Goal: Find specific page/section: Find specific page/section

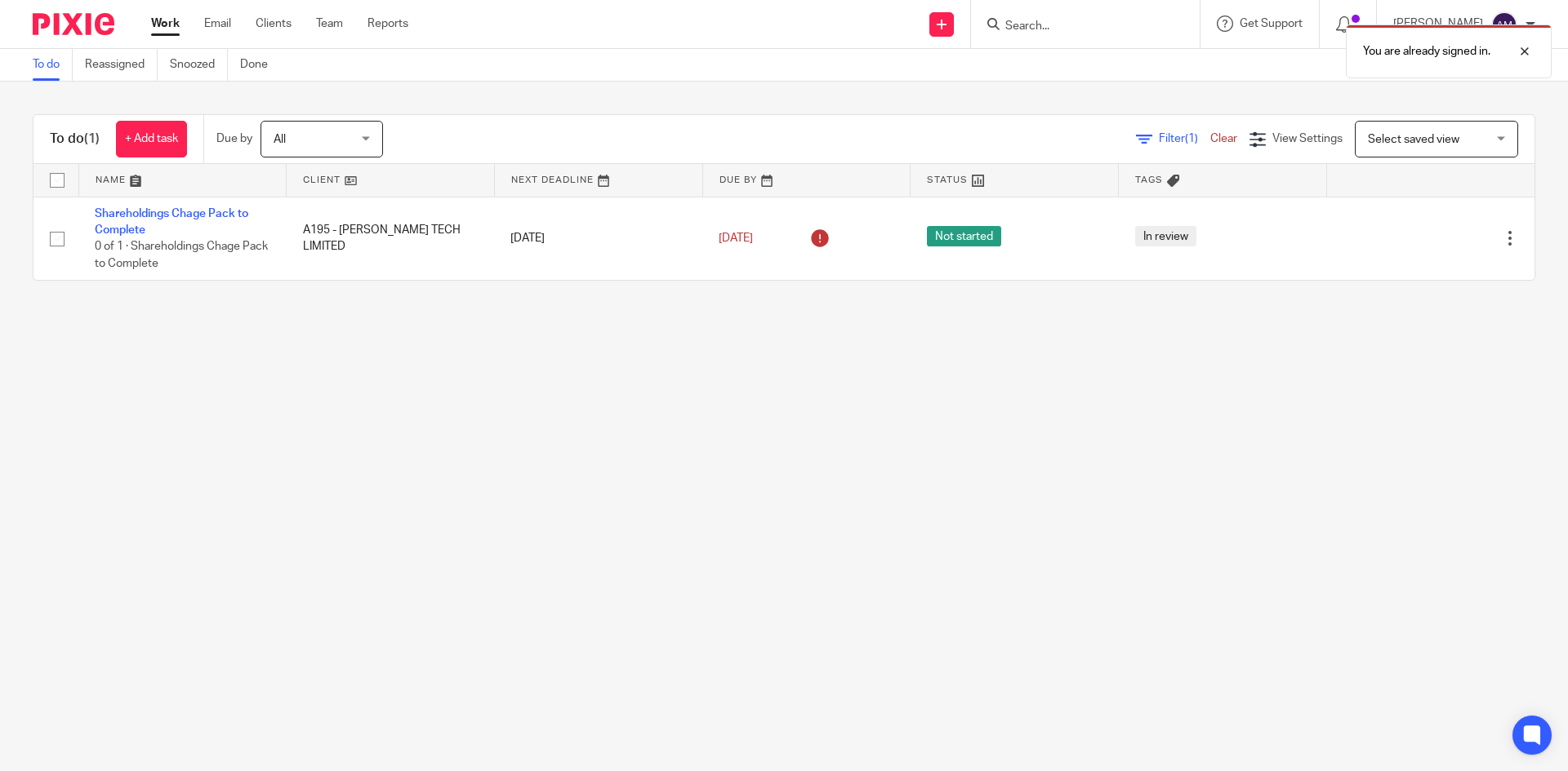
click at [1124, 38] on div "You are already signed in." at bounding box center [1167, 47] width 768 height 62
click at [1526, 48] on div at bounding box center [1512, 52] width 45 height 20
click at [1076, 26] on input "Search" at bounding box center [1077, 27] width 147 height 15
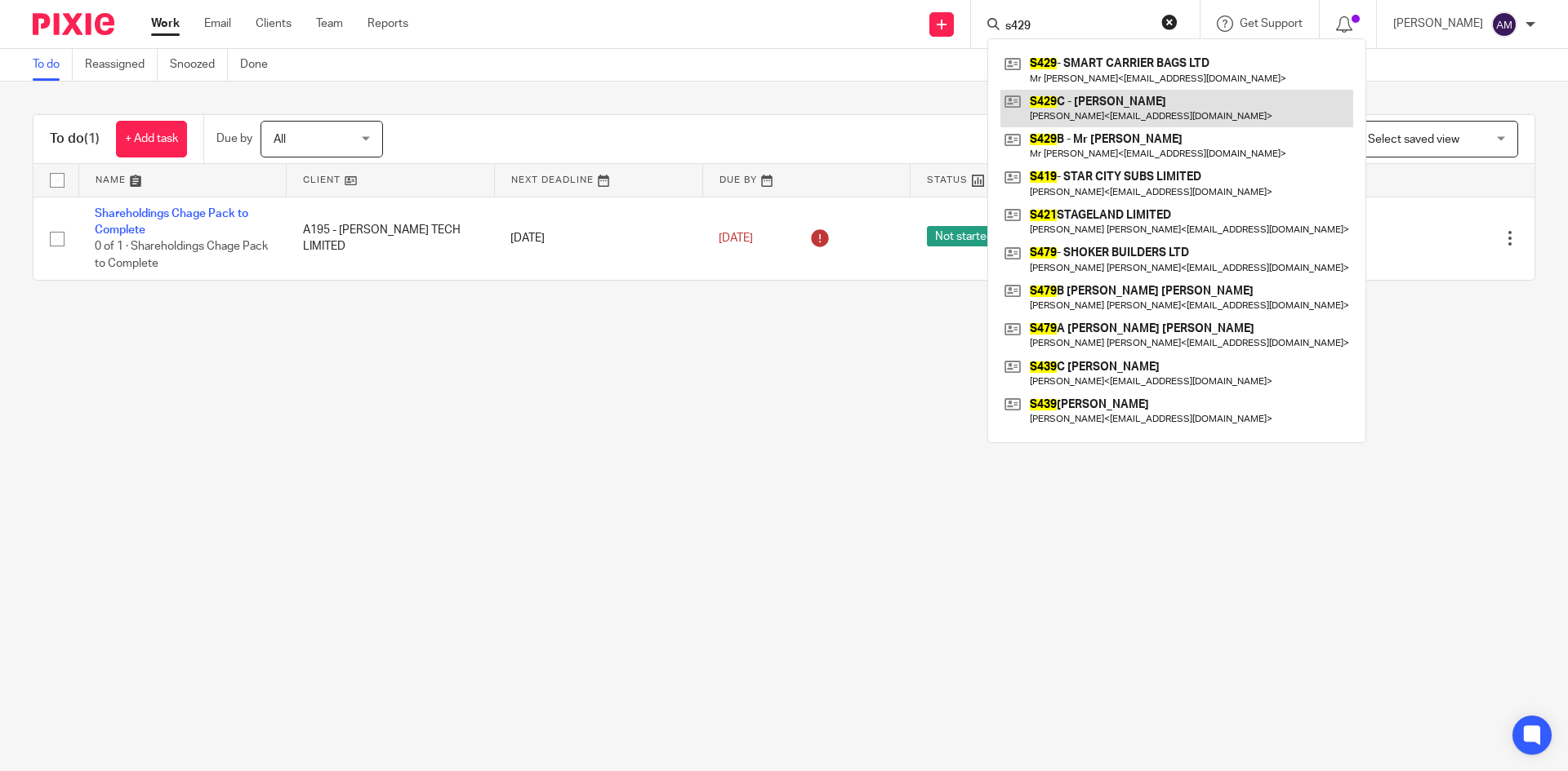
type input "s429"
click at [1079, 93] on link at bounding box center [1176, 108] width 352 height 37
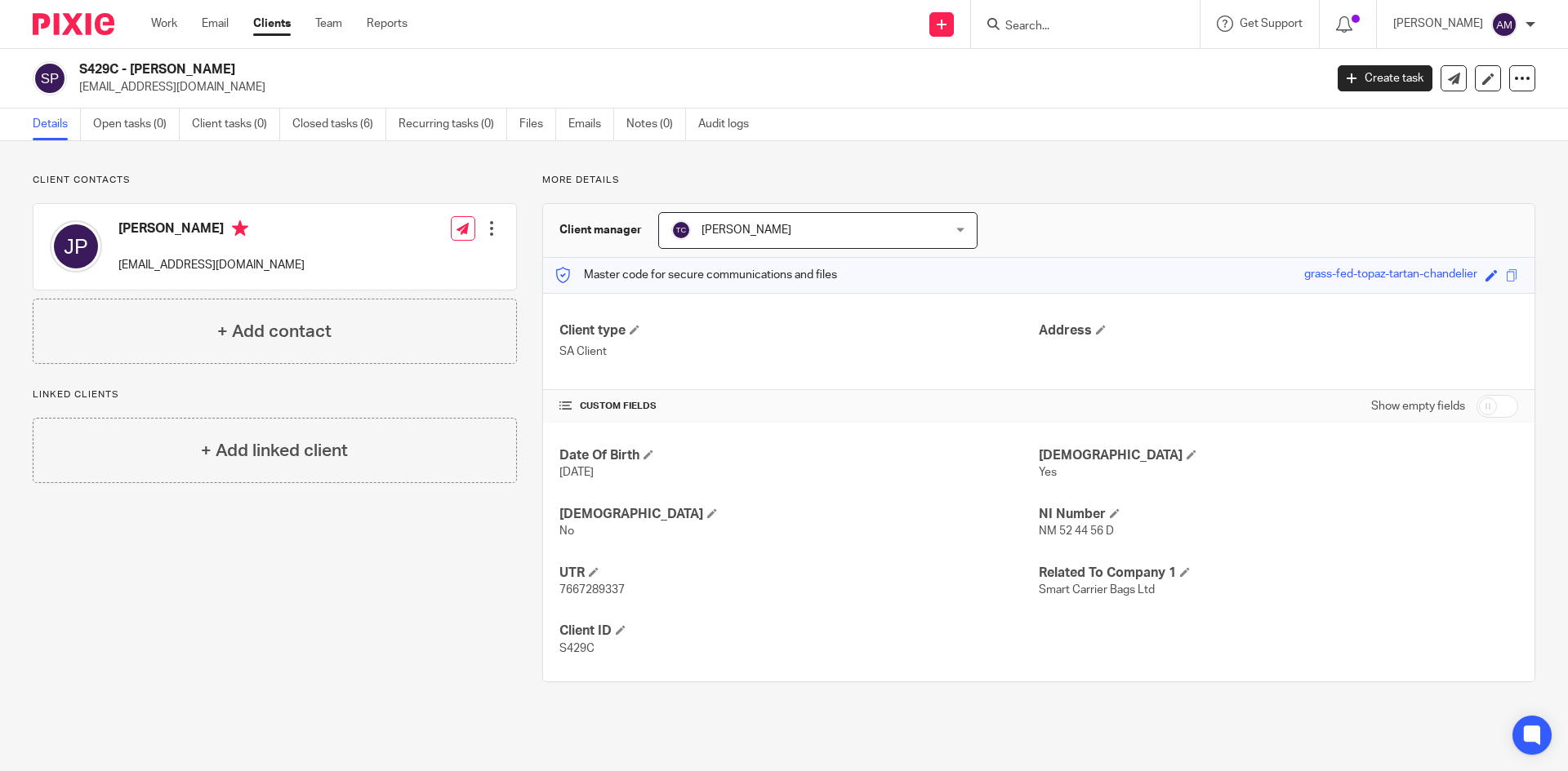
drag, startPoint x: 76, startPoint y: 86, endPoint x: 245, endPoint y: 101, distance: 169.7
click at [245, 101] on div "S429C - [PERSON_NAME] [EMAIL_ADDRESS][DOMAIN_NAME] Create task Update from Comp…" at bounding box center [784, 79] width 1568 height 60
copy p "[EMAIL_ADDRESS][DOMAIN_NAME]"
drag, startPoint x: 1458, startPoint y: 164, endPoint x: 1487, endPoint y: 165, distance: 29.0
click at [1458, 164] on div "Client contacts [PERSON_NAME] Plahe [EMAIL_ADDRESS][DOMAIN_NAME] Edit contact C…" at bounding box center [784, 428] width 1568 height 574
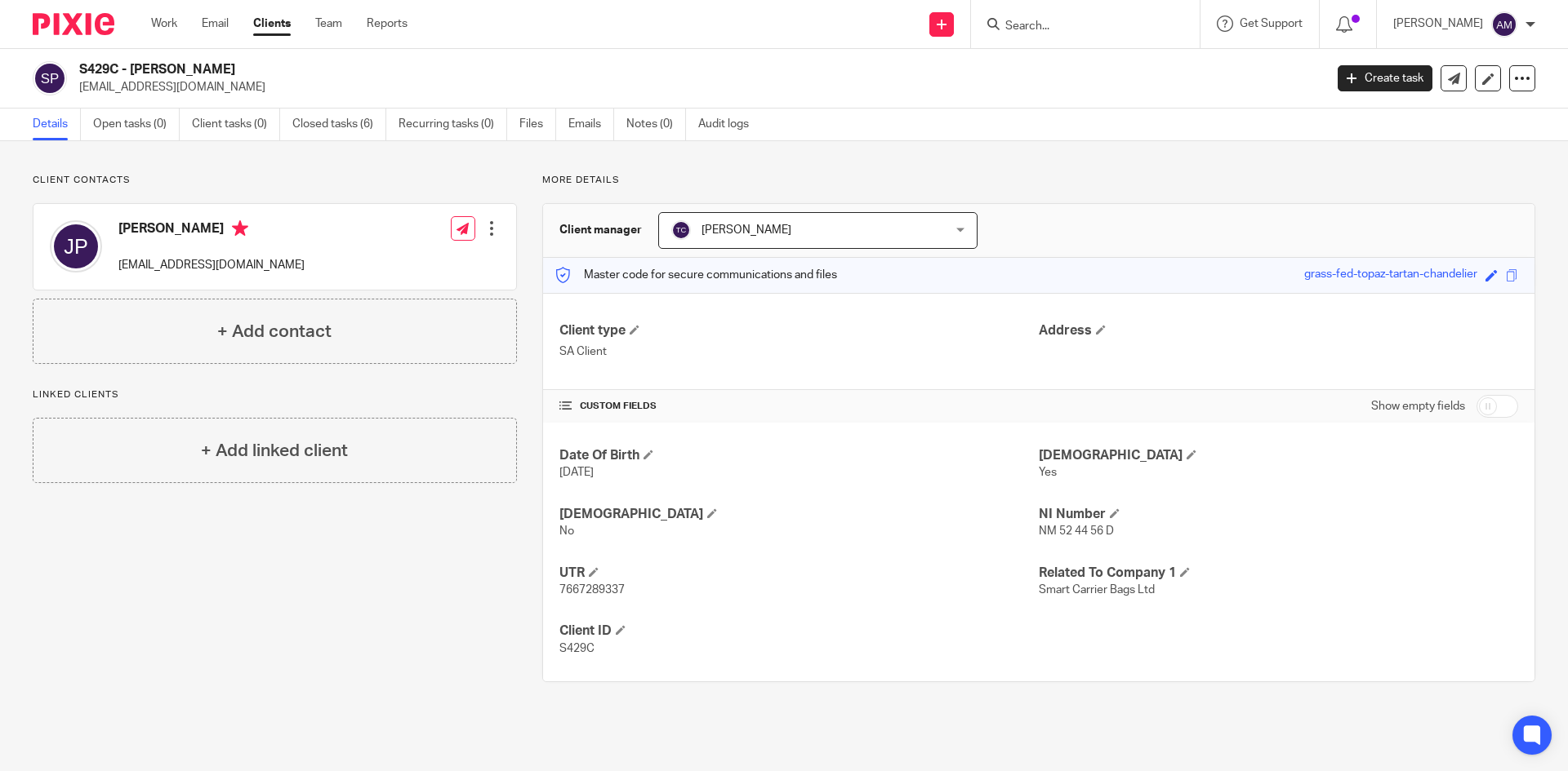
click at [1121, 22] on input "Search" at bounding box center [1077, 27] width 147 height 15
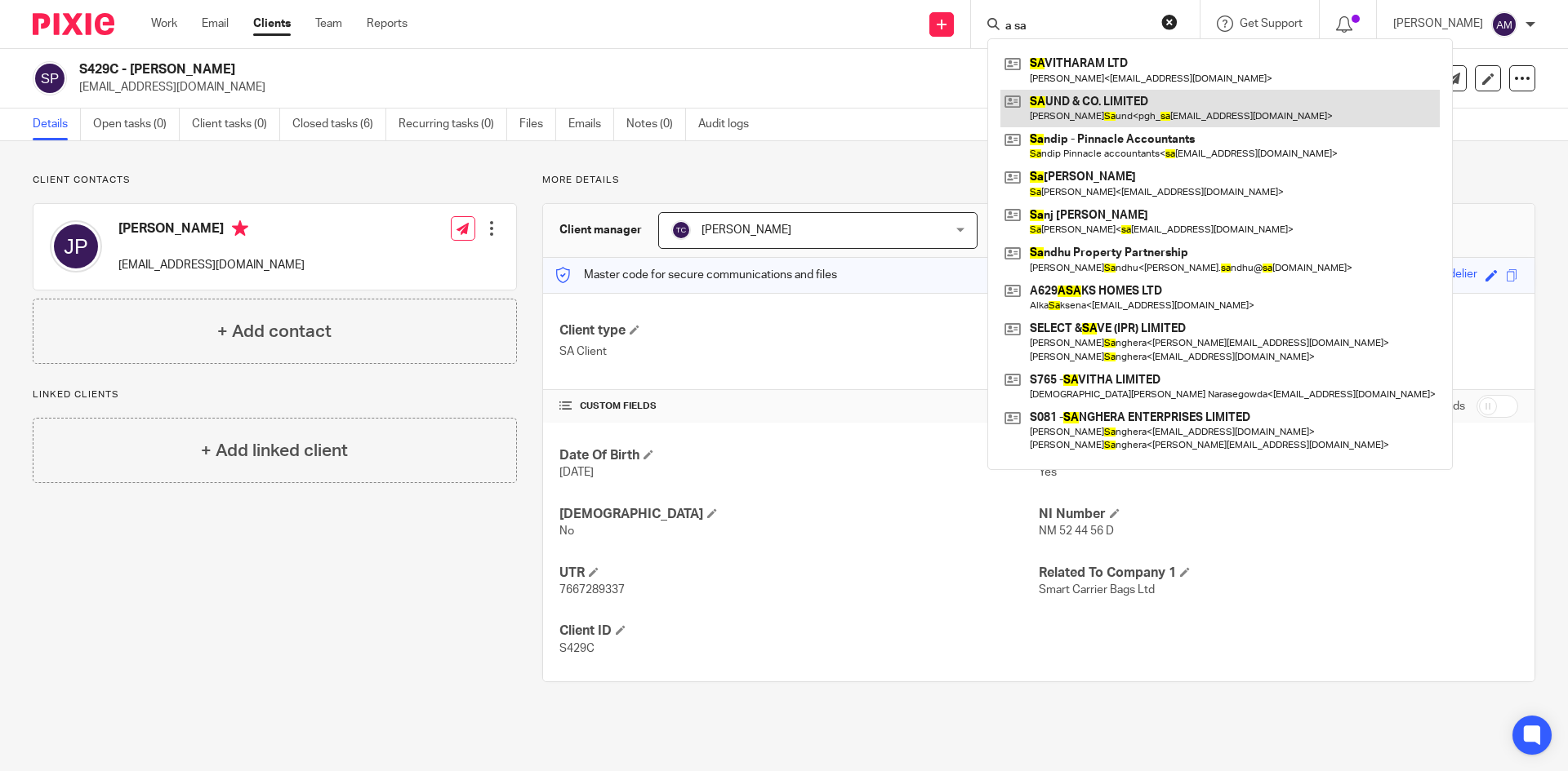
type input "a sa"
click at [1103, 104] on link at bounding box center [1220, 108] width 440 height 37
